Goal: Find specific page/section

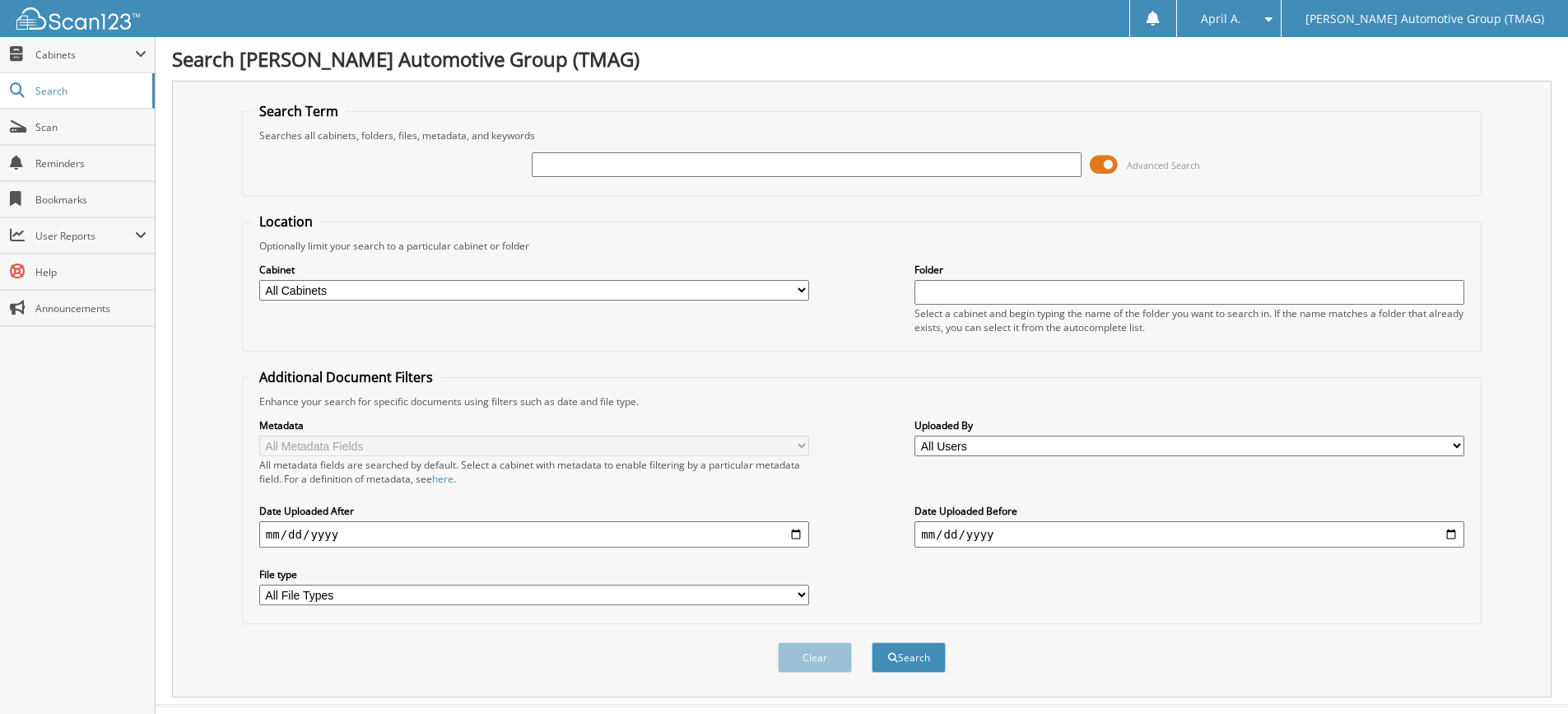
click at [653, 162] on input "text" at bounding box center [806, 164] width 550 height 24
type input "858205"
click at [872, 642] on button "Search" at bounding box center [909, 657] width 74 height 30
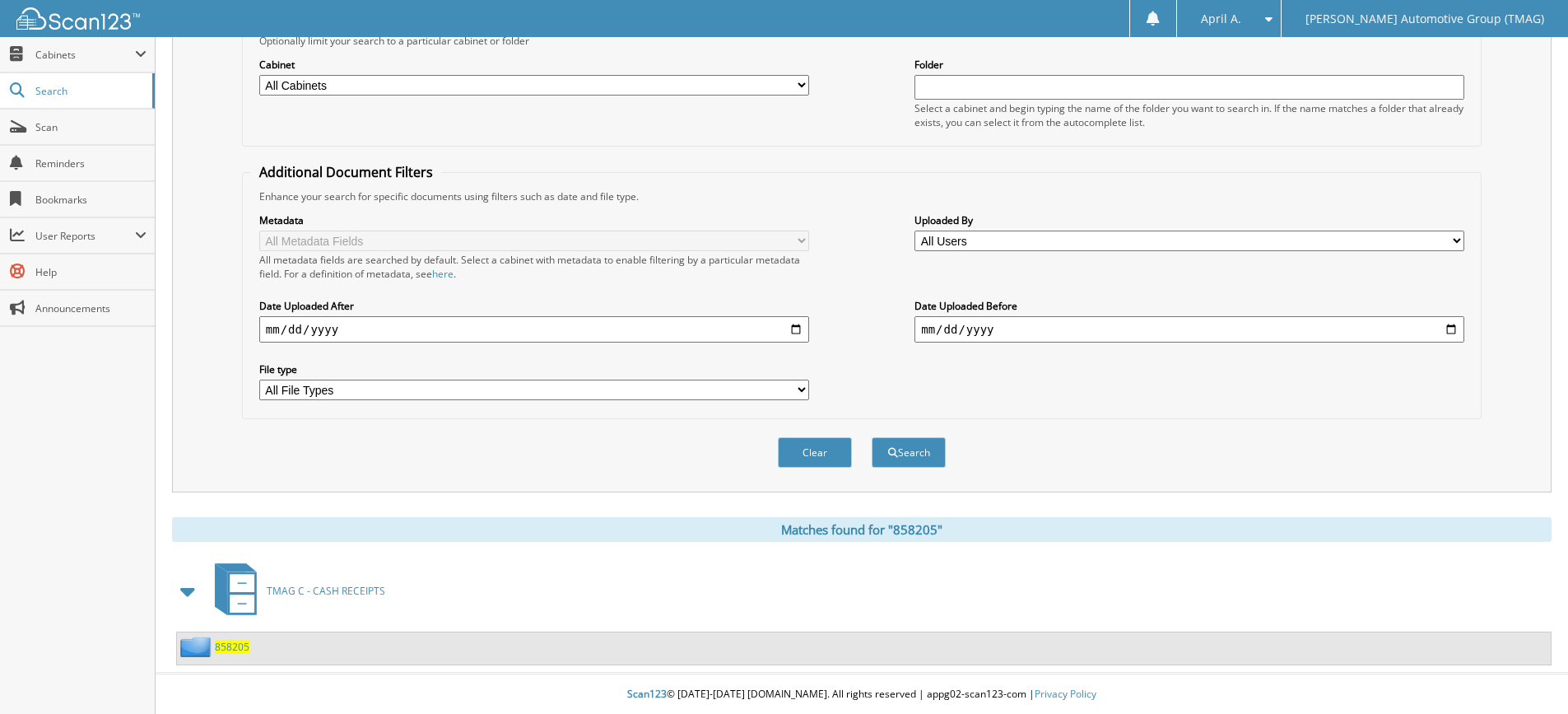
scroll to position [207, 0]
click at [235, 641] on span "858205" at bounding box center [233, 646] width 35 height 14
